Goal: Navigation & Orientation: Find specific page/section

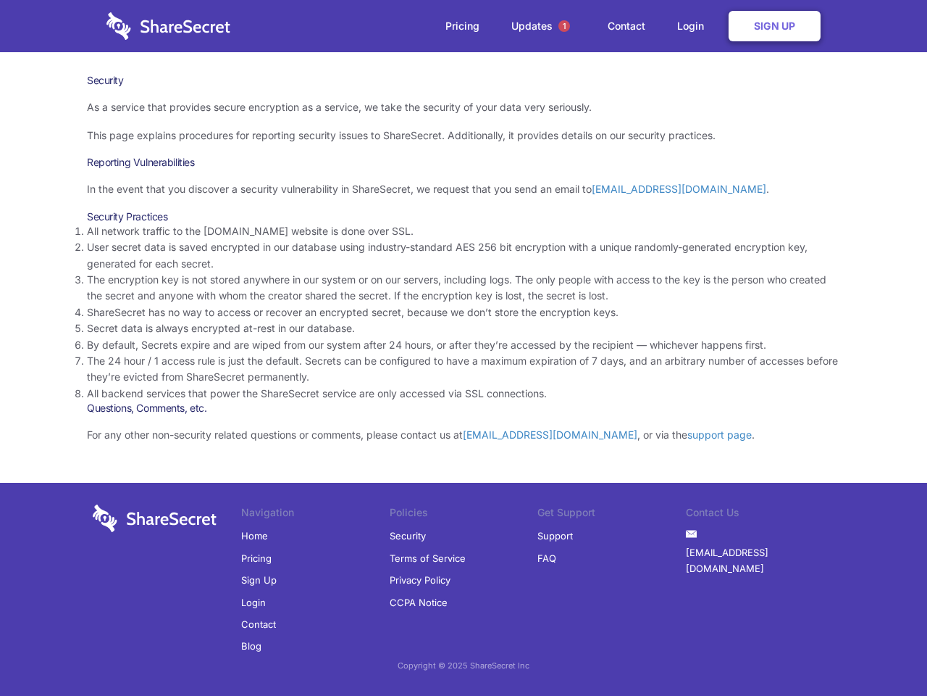
click at [464, 348] on li "By default, Secrets expire and are wiped from our system after 24 hours, or aft…" at bounding box center [463, 345] width 753 height 16
click at [564, 26] on span "1" at bounding box center [565, 26] width 12 height 12
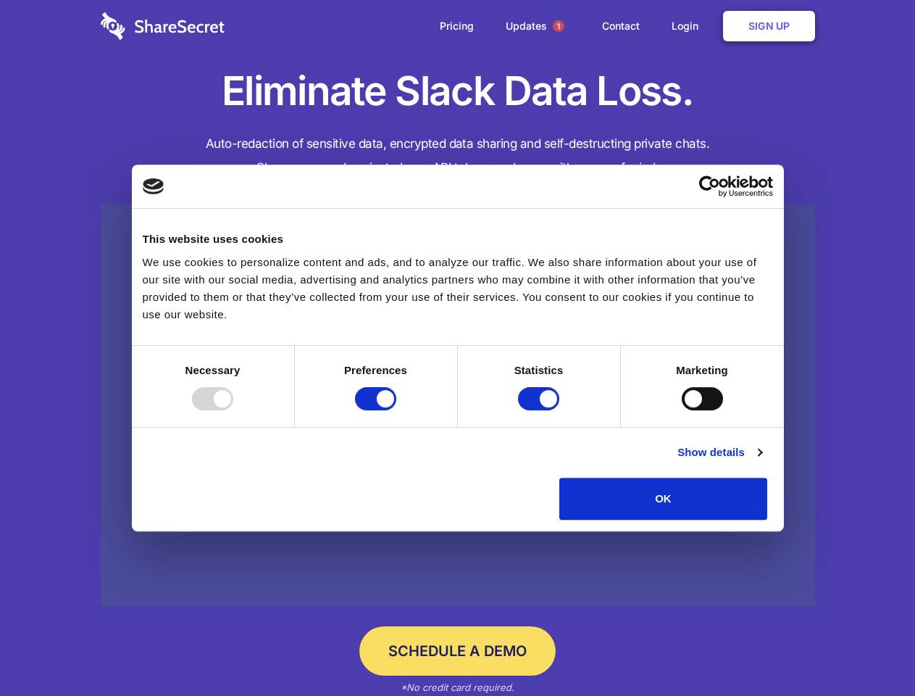
click at [233, 410] on div at bounding box center [212, 398] width 41 height 23
click at [396, 410] on input "Preferences" at bounding box center [375, 398] width 41 height 23
checkbox input "false"
click at [540, 410] on input "Statistics" at bounding box center [538, 398] width 41 height 23
checkbox input "false"
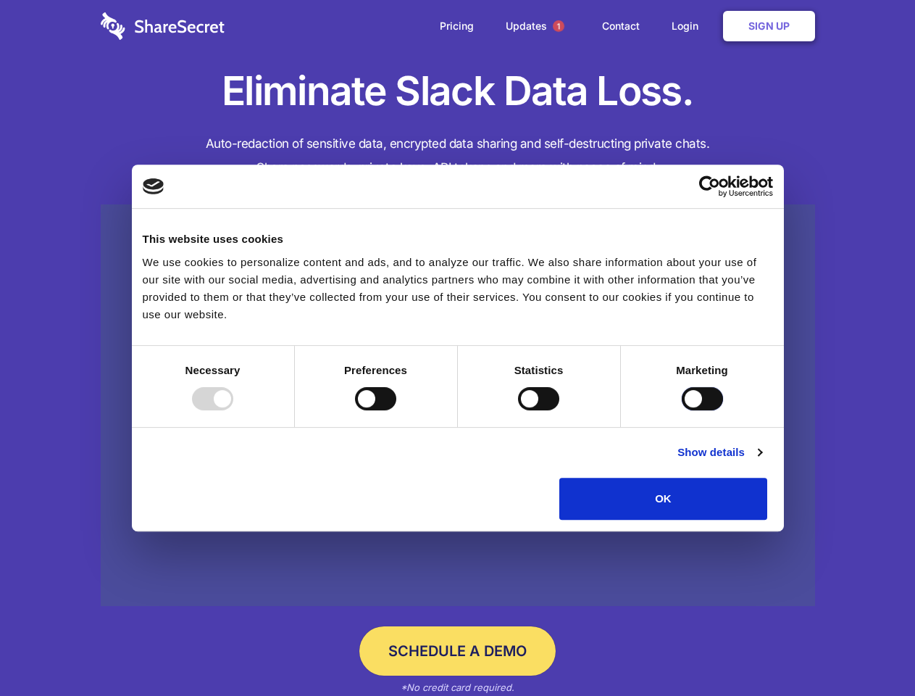
click at [682, 410] on input "Marketing" at bounding box center [702, 398] width 41 height 23
checkbox input "true"
click at [761, 461] on link "Show details" at bounding box center [719, 451] width 84 height 17
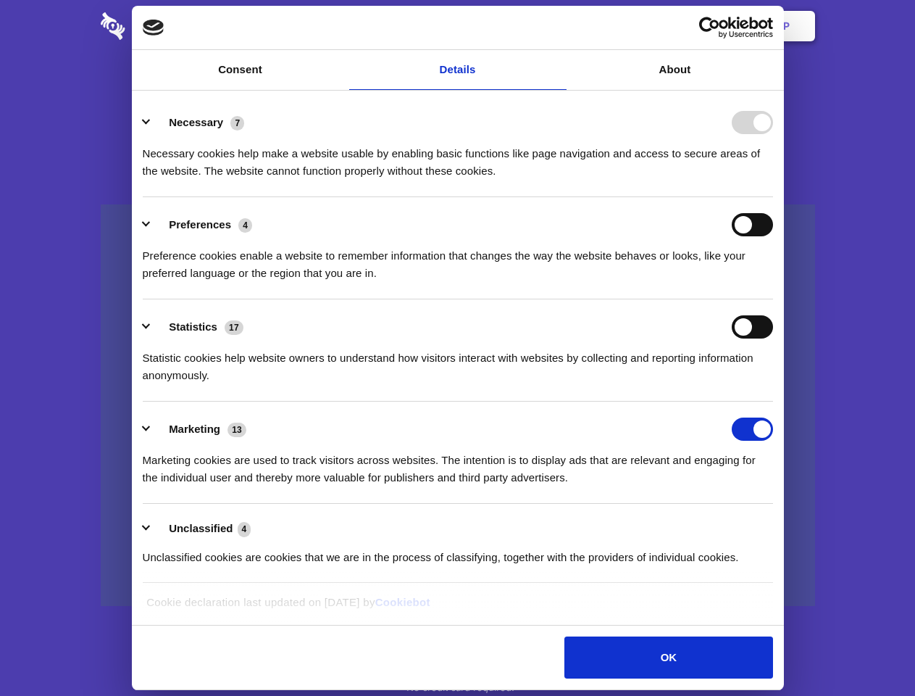
click at [780, 525] on ul "Necessary 7 Necessary cookies help make a website usable by enabling basic func…" at bounding box center [457, 339] width 644 height 488
click at [558, 26] on span "1" at bounding box center [559, 26] width 12 height 12
